Goal: Navigation & Orientation: Find specific page/section

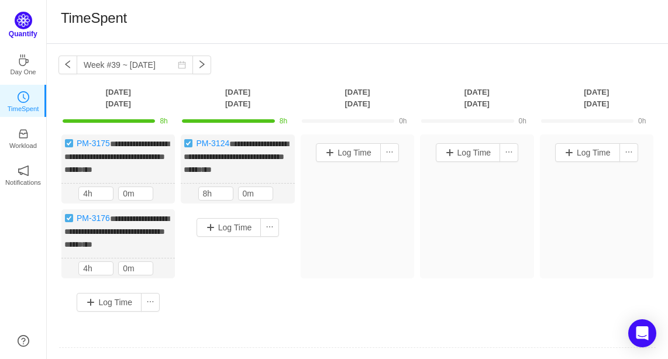
click at [25, 23] on img at bounding box center [24, 21] width 18 height 18
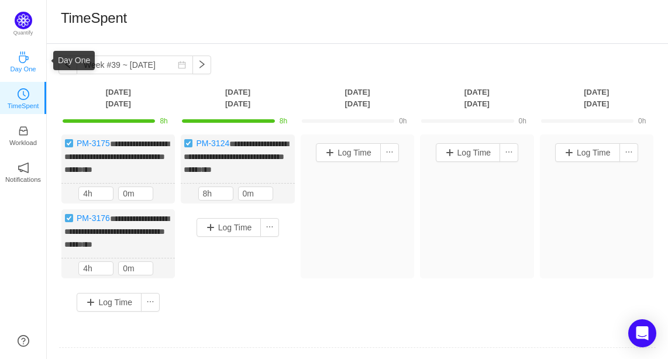
click at [23, 67] on link "Day One" at bounding box center [24, 61] width 12 height 12
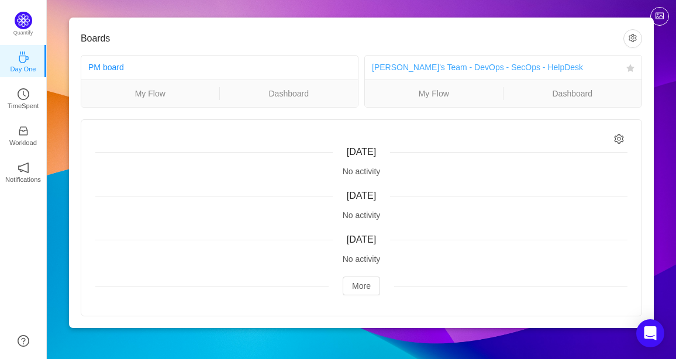
click at [455, 63] on link "Michael's Team - DevOps - SecOps - HelpDesk" at bounding box center [477, 67] width 211 height 9
click at [365, 290] on button "More" at bounding box center [361, 286] width 37 height 19
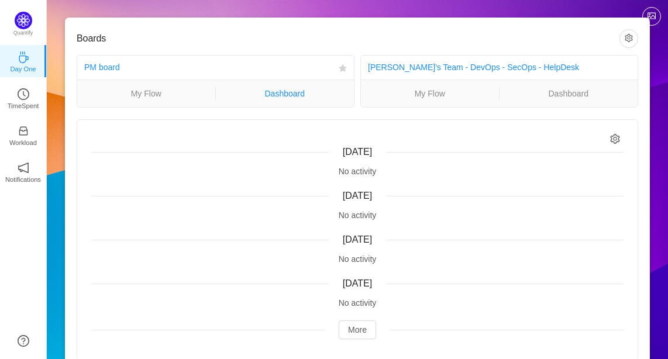
click at [284, 89] on link "Dashboard" at bounding box center [285, 93] width 139 height 13
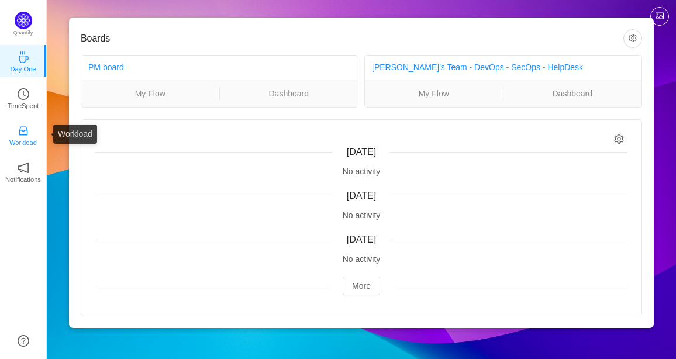
click at [18, 136] on link "Workload" at bounding box center [24, 135] width 12 height 12
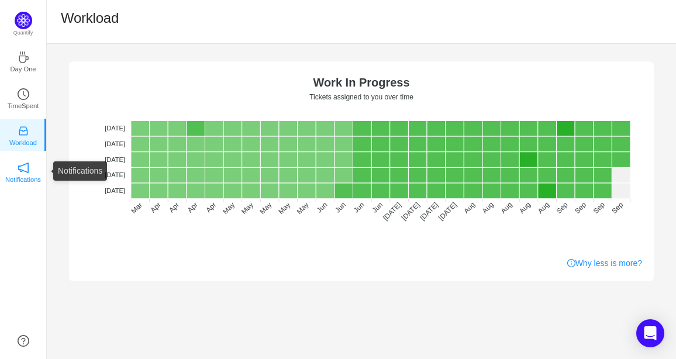
click at [26, 173] on icon "icon: notification" at bounding box center [24, 168] width 12 height 12
